Goal: Information Seeking & Learning: Learn about a topic

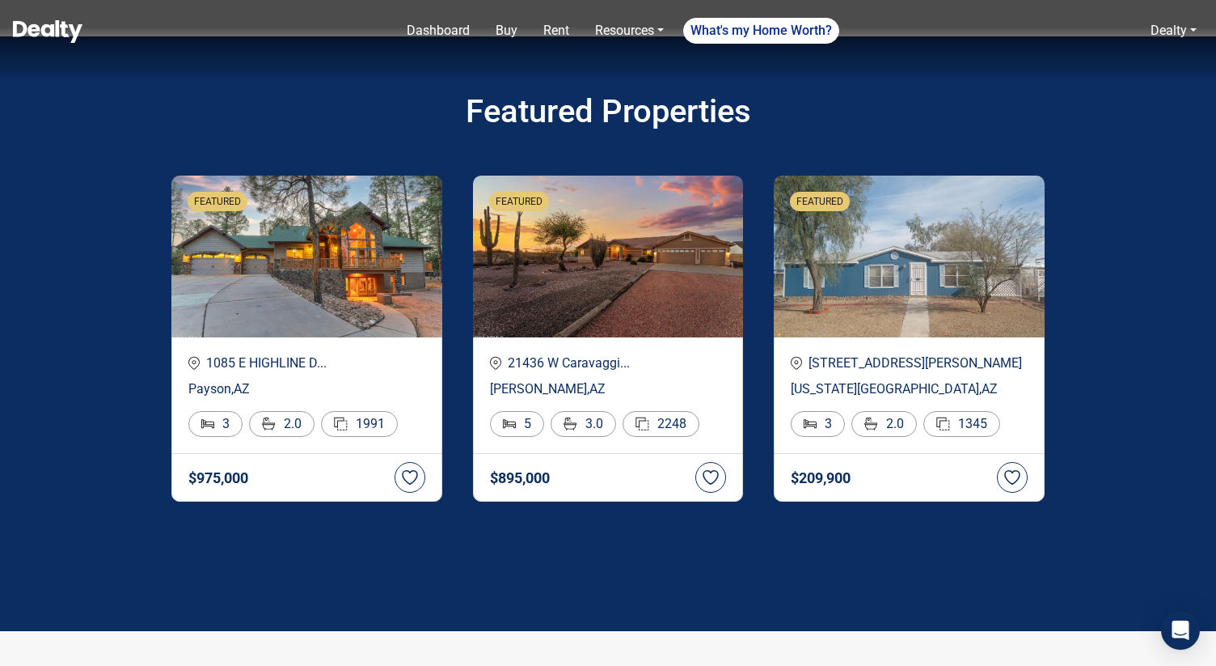
scroll to position [2702, 0]
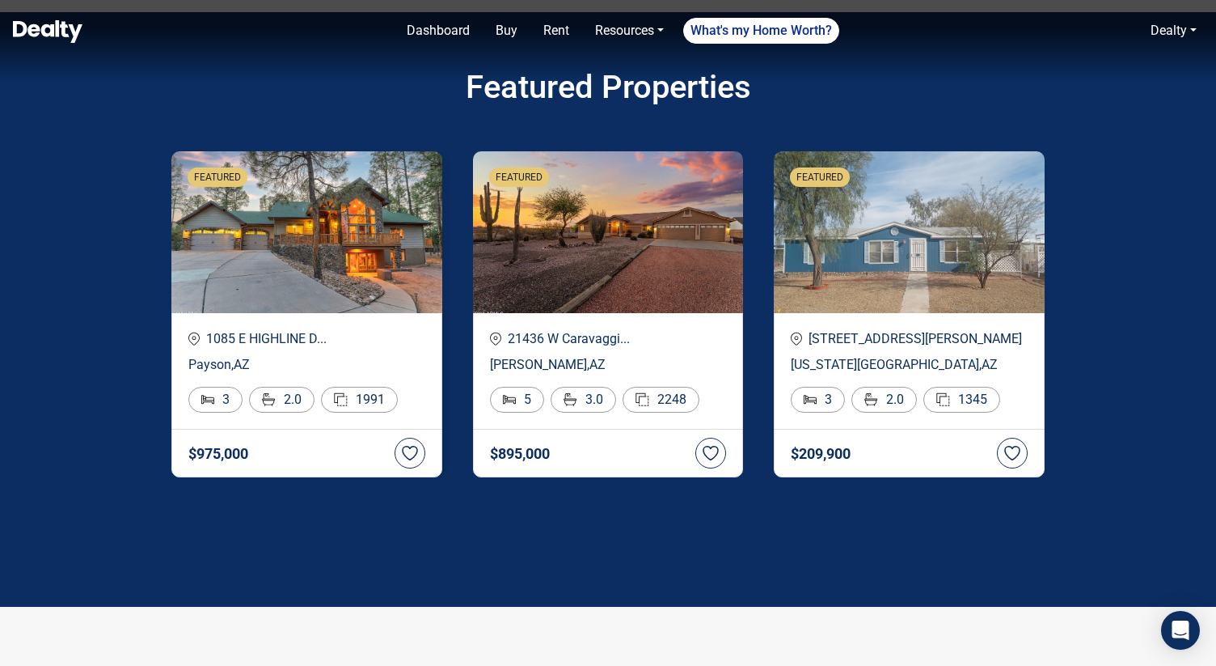
click at [258, 264] on img at bounding box center [306, 232] width 271 height 162
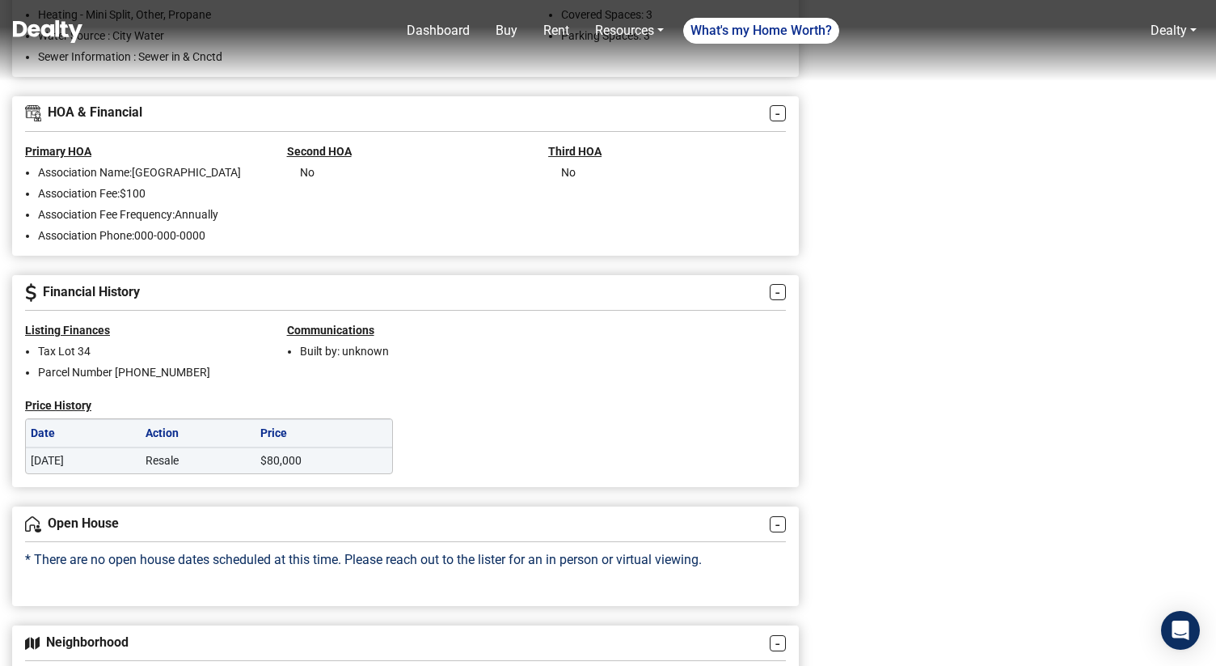
scroll to position [1398, 0]
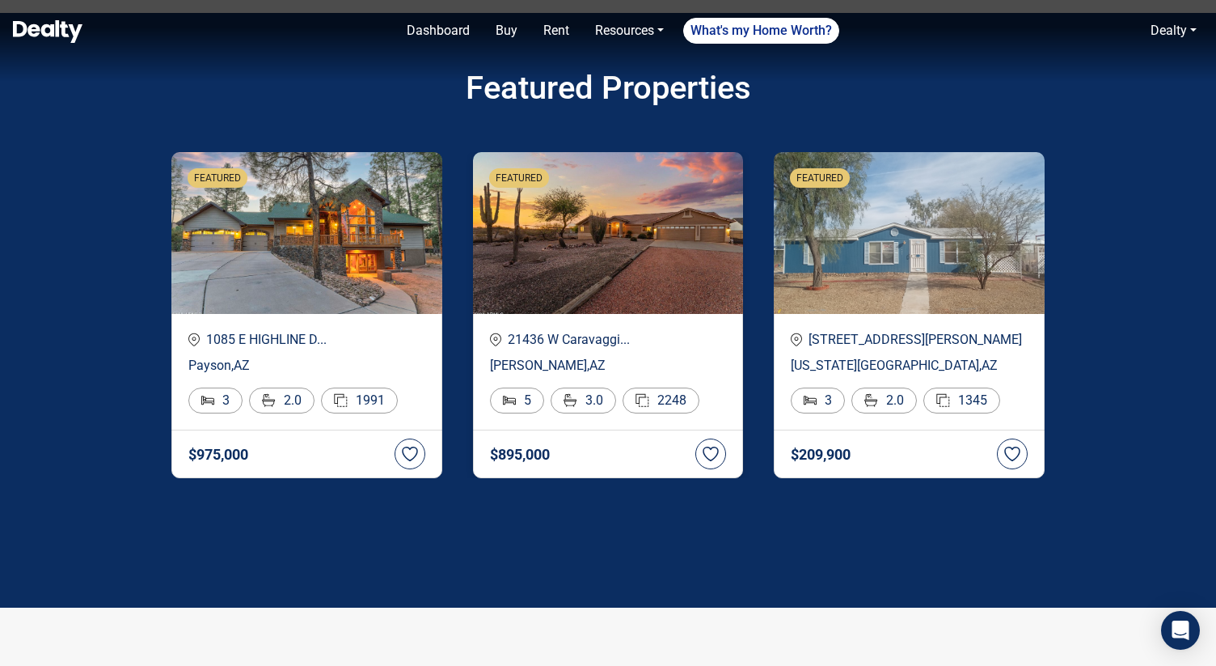
scroll to position [2702, 0]
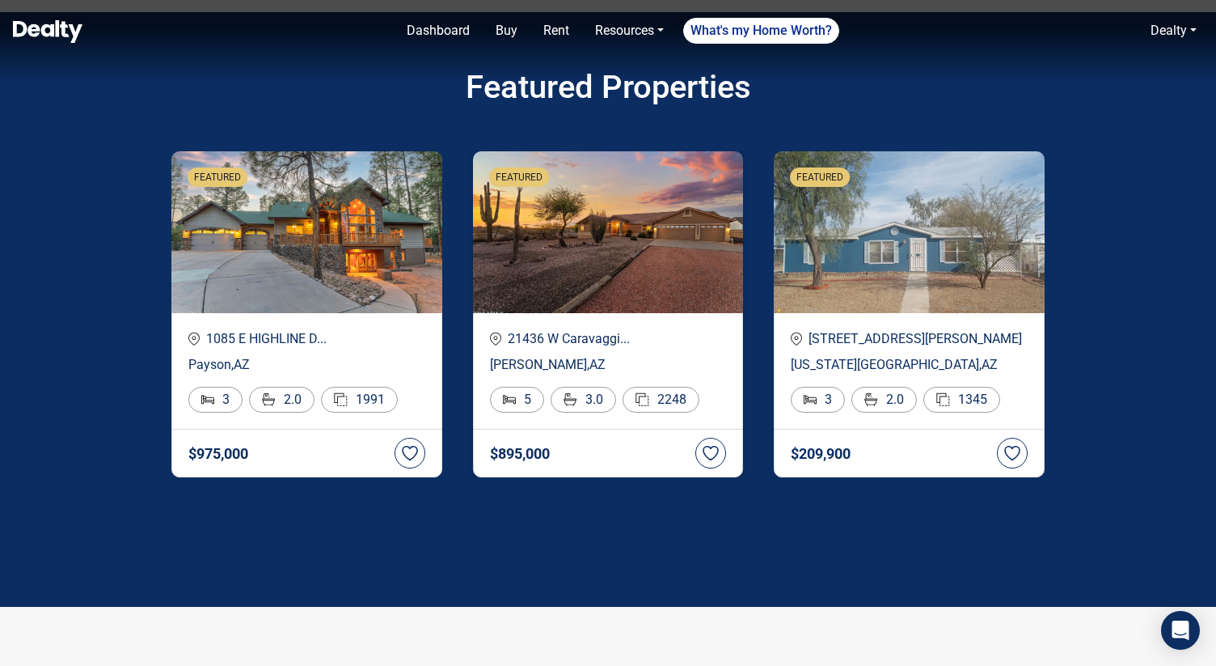
click at [573, 279] on img at bounding box center [608, 232] width 271 height 162
